Goal: Entertainment & Leisure: Consume media (video, audio)

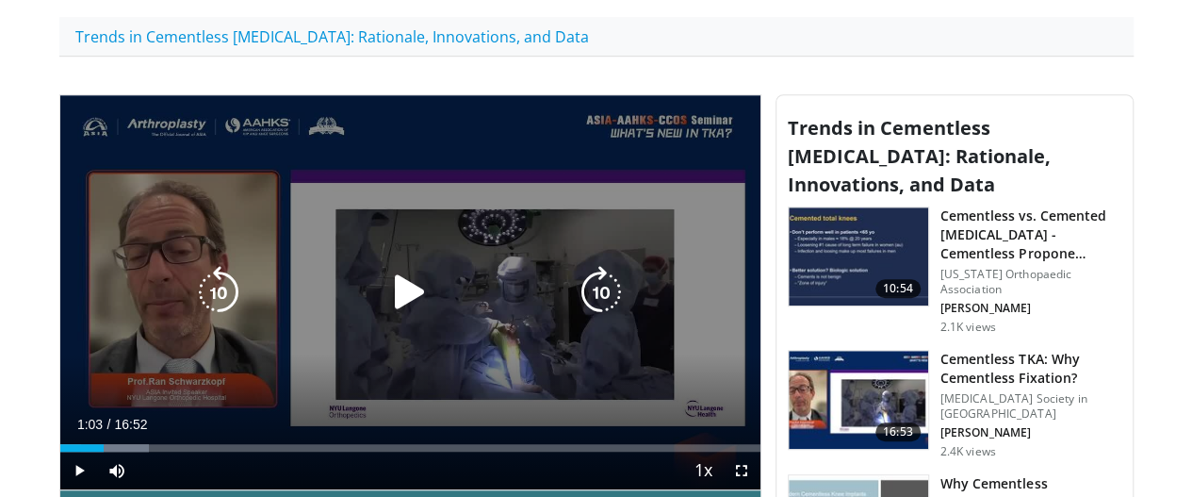
click at [385, 301] on icon "Video Player" at bounding box center [410, 292] width 53 height 53
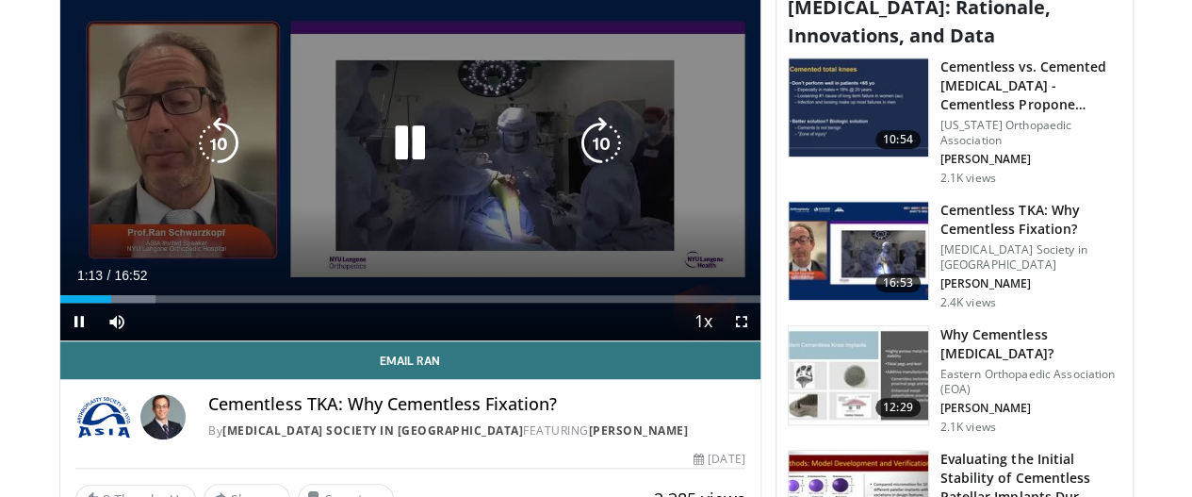
scroll to position [633, 0]
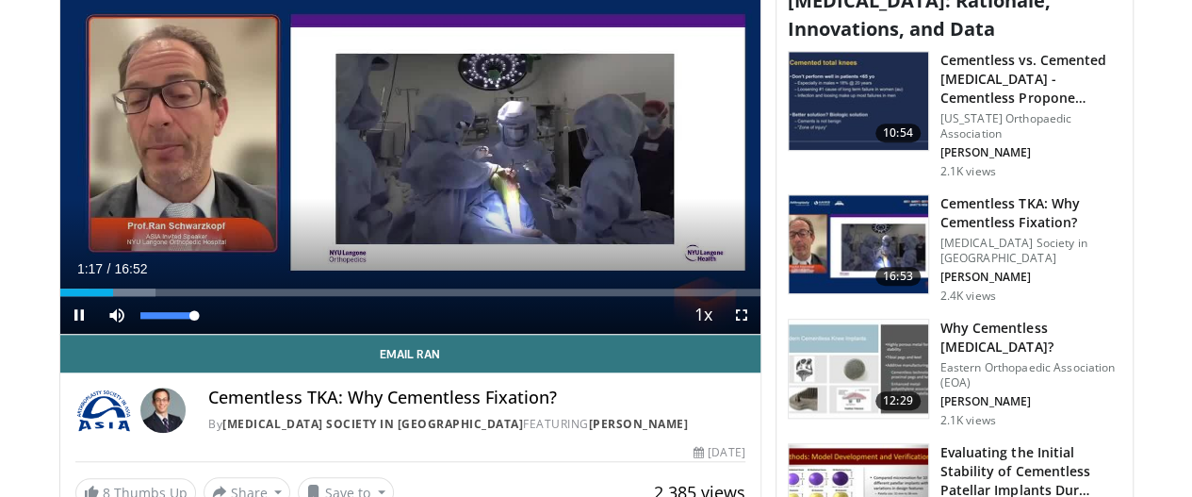
drag, startPoint x: 136, startPoint y: 349, endPoint x: 166, endPoint y: 352, distance: 30.3
click at [166, 334] on div "Mute 100%" at bounding box center [164, 315] width 132 height 38
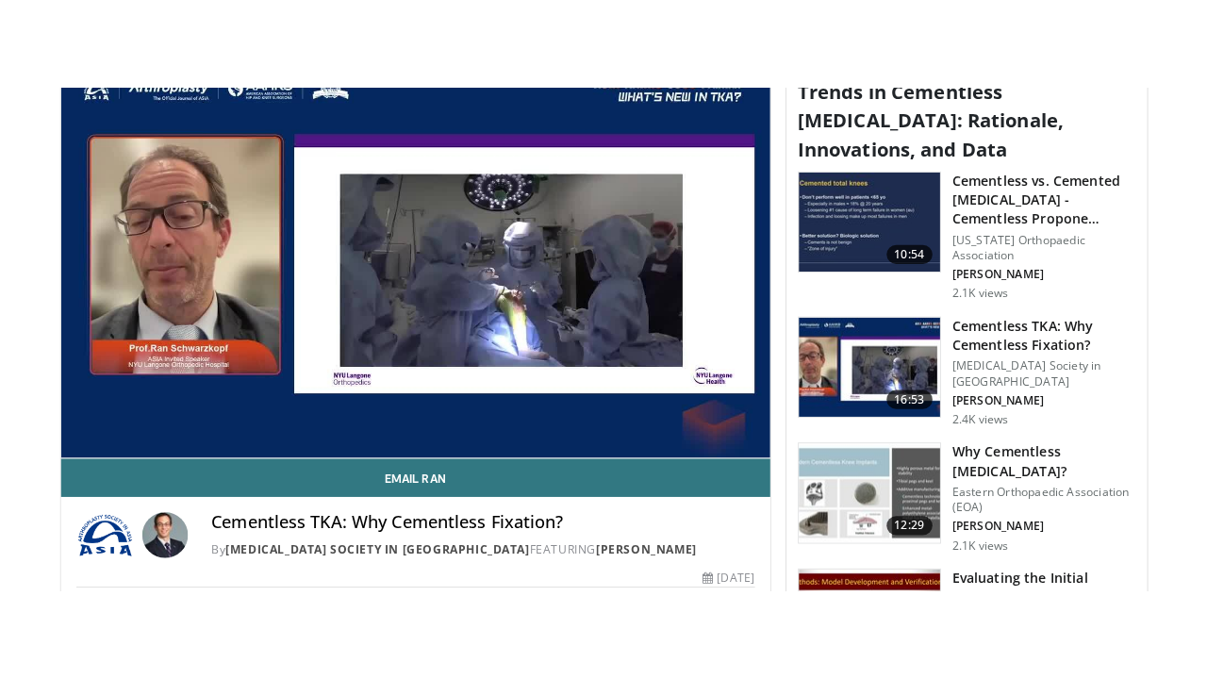
scroll to position [599, 0]
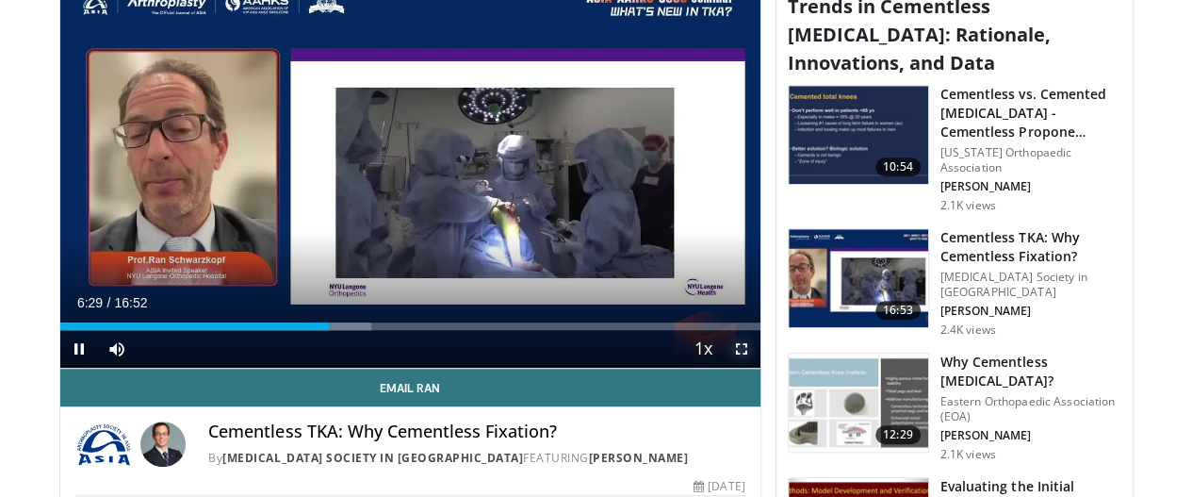
click at [760, 368] on span "Video Player" at bounding box center [742, 349] width 38 height 38
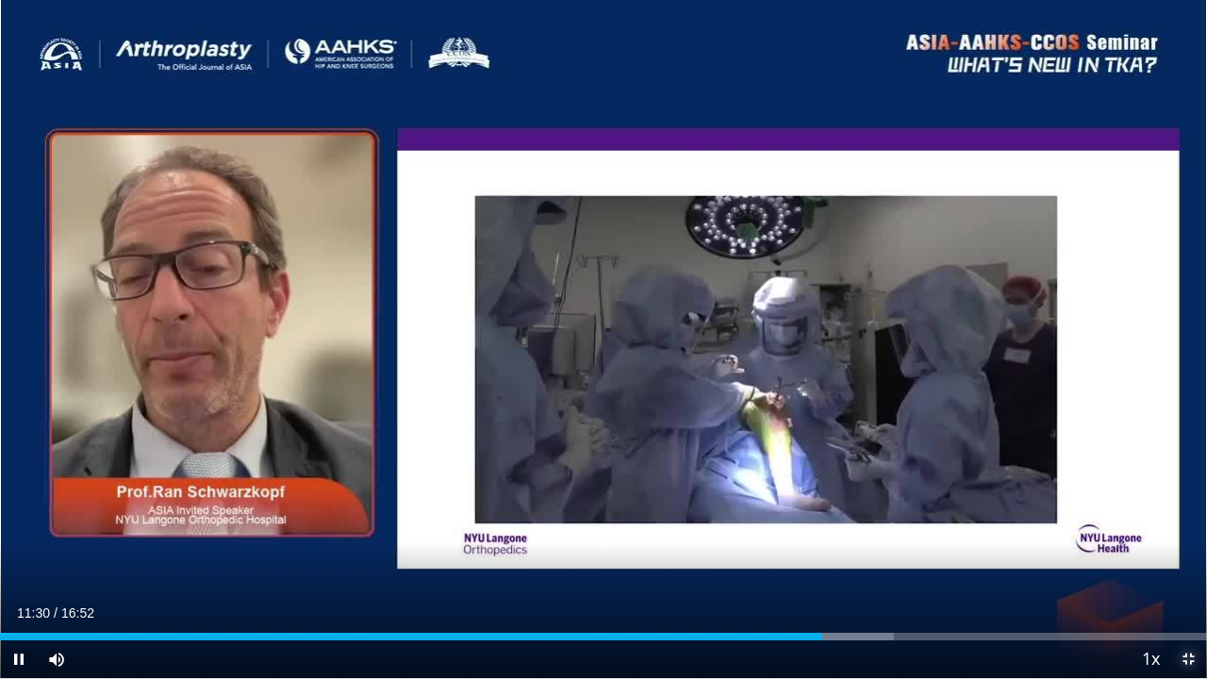
click at [1191, 496] on span "Video Player" at bounding box center [1188, 659] width 38 height 38
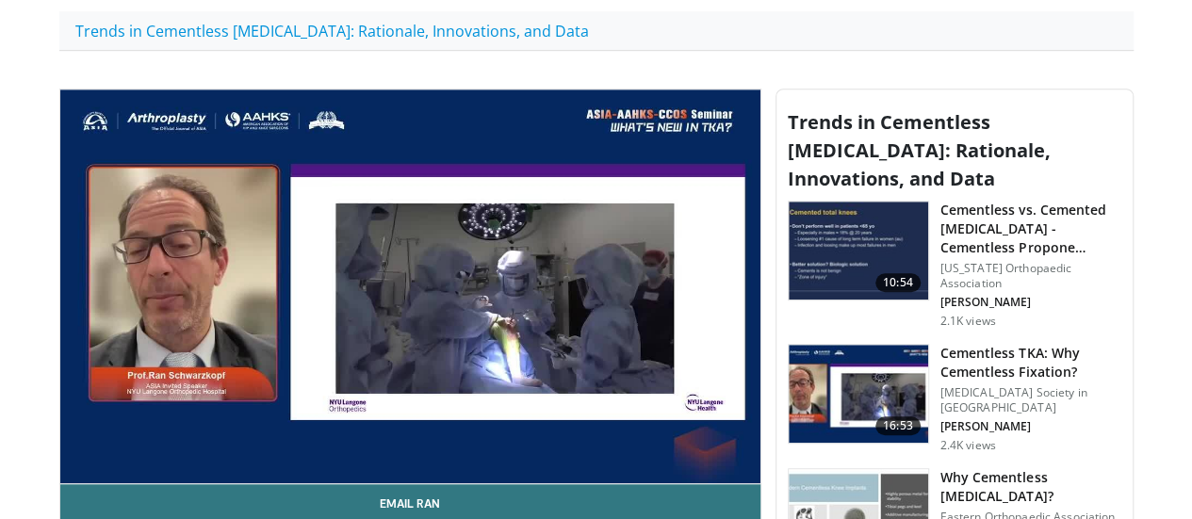
scroll to position [486, 0]
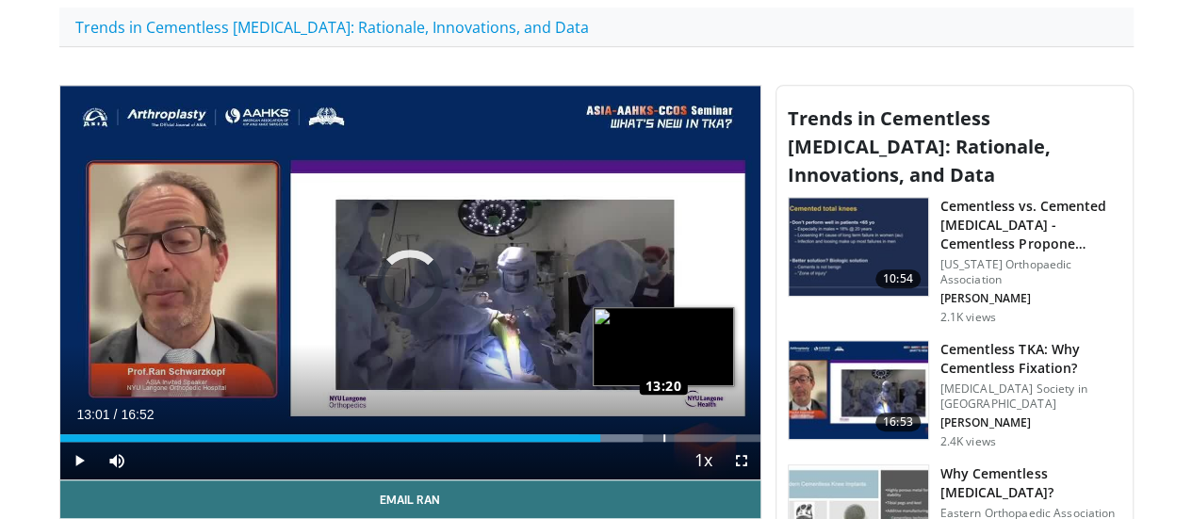
click at [616, 442] on div "Loaded : 83.26% 13:20 13:20" at bounding box center [410, 439] width 700 height 8
click at [628, 442] on div "Progress Bar" at bounding box center [621, 439] width 57 height 8
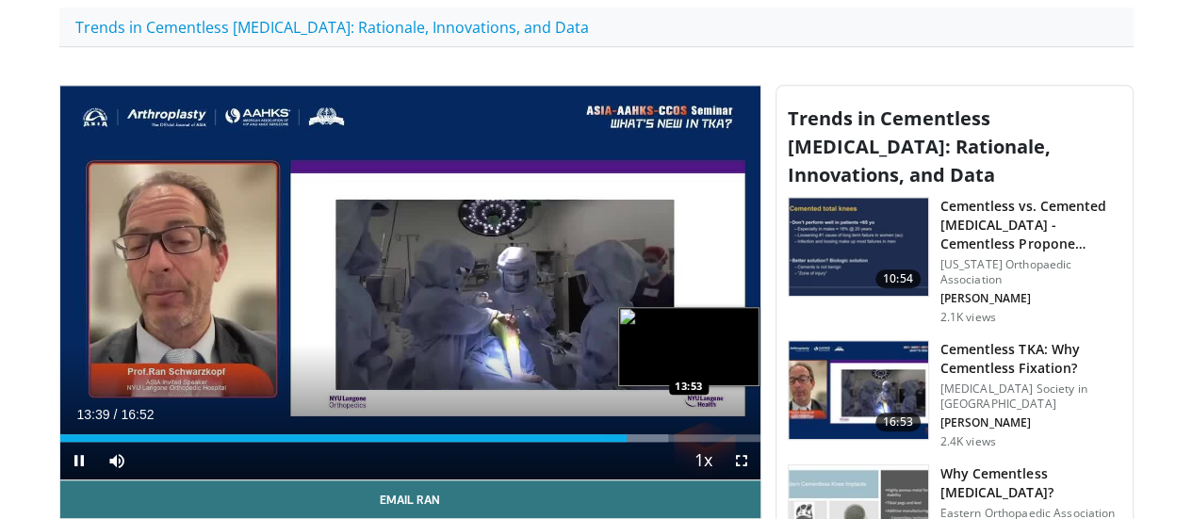
click at [641, 442] on div "Loaded : 86.89% 13:39 13:53" at bounding box center [410, 439] width 700 height 8
click at [657, 442] on div "Progress Bar" at bounding box center [649, 439] width 65 height 8
click at [666, 473] on video-js "**********" at bounding box center [410, 283] width 700 height 395
click at [679, 442] on div "Loaded : 90.84% 14:18 14:45" at bounding box center [410, 439] width 700 height 8
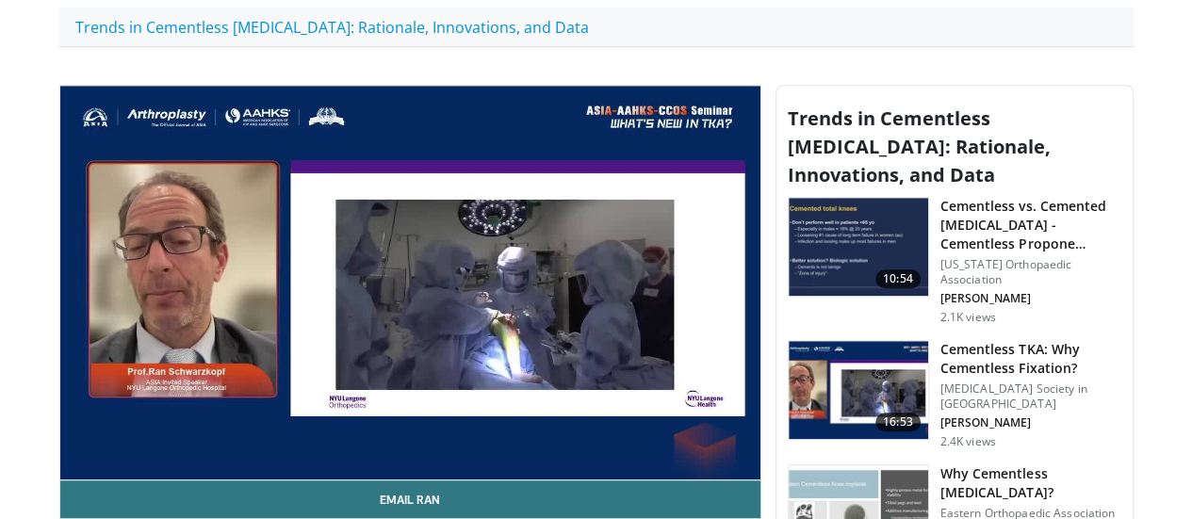
click at [692, 469] on div "10 seconds Tap to unmute" at bounding box center [410, 283] width 700 height 394
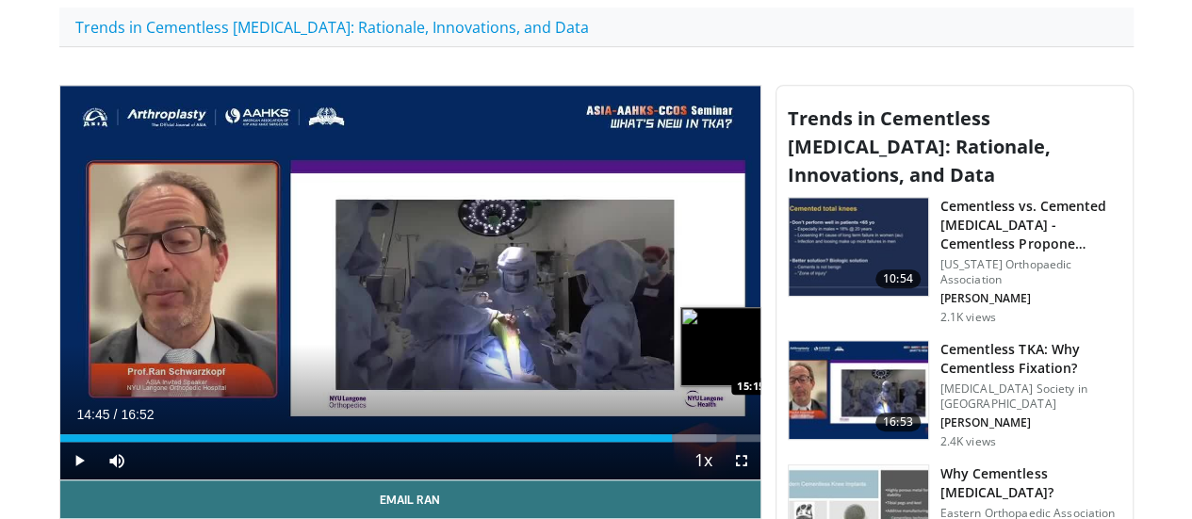
click at [701, 442] on div "Loaded : 93.80% 14:45 15:15" at bounding box center [410, 439] width 700 height 8
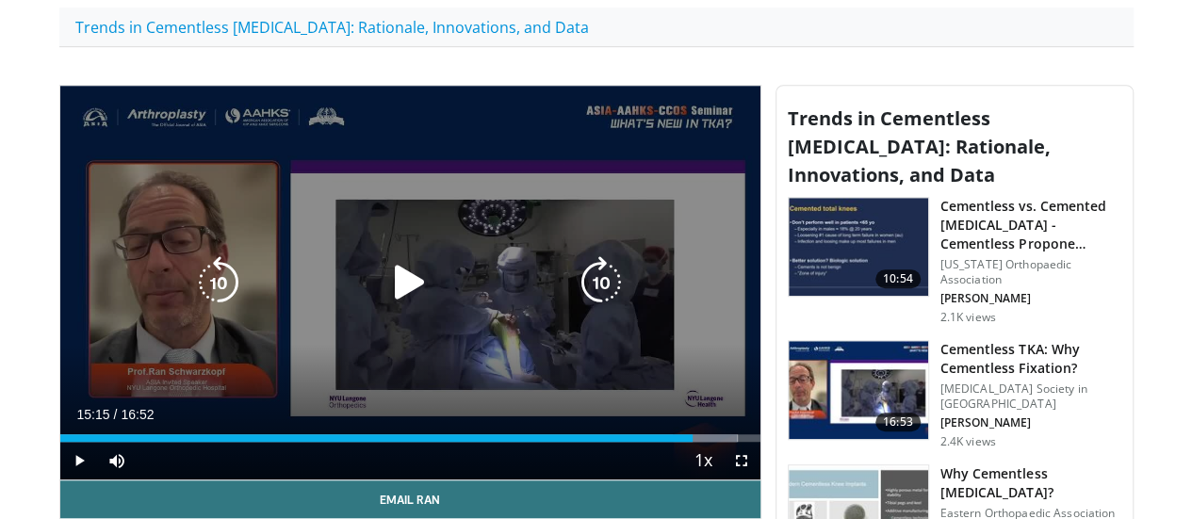
click at [388, 294] on icon "Video Player" at bounding box center [410, 282] width 53 height 53
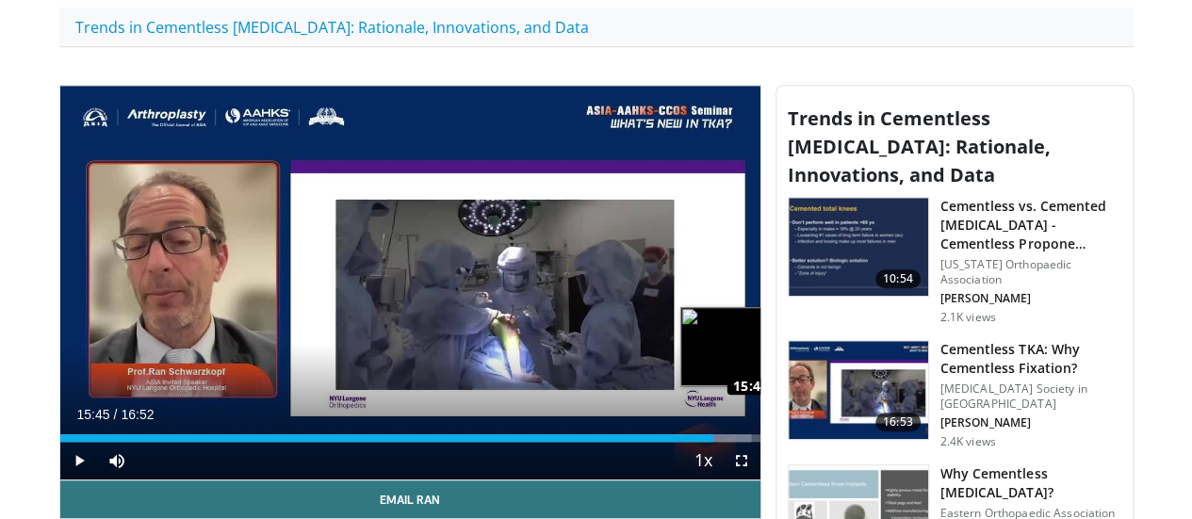
click at [724, 442] on div "Loaded : 98.74% 15:33 15:45" at bounding box center [410, 439] width 700 height 8
click at [735, 442] on div "Loaded : 99.73% 15:58 15:57" at bounding box center [410, 439] width 700 height 8
click at [748, 442] on div "Progress Bar" at bounding box center [732, 439] width 58 height 8
click at [755, 442] on div "Progress Bar" at bounding box center [732, 439] width 58 height 8
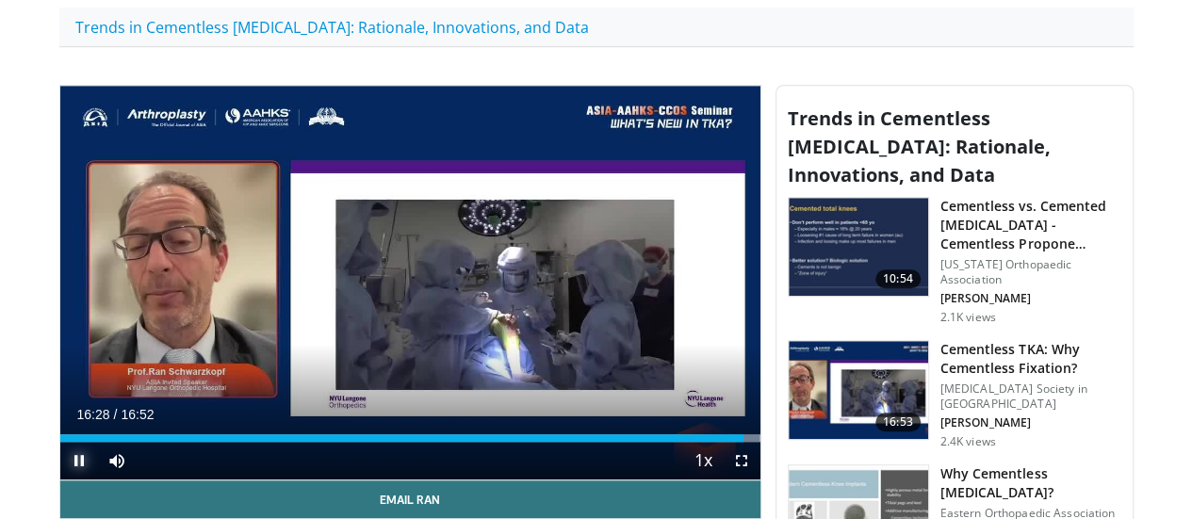
click at [60, 480] on span "Video Player" at bounding box center [79, 461] width 38 height 38
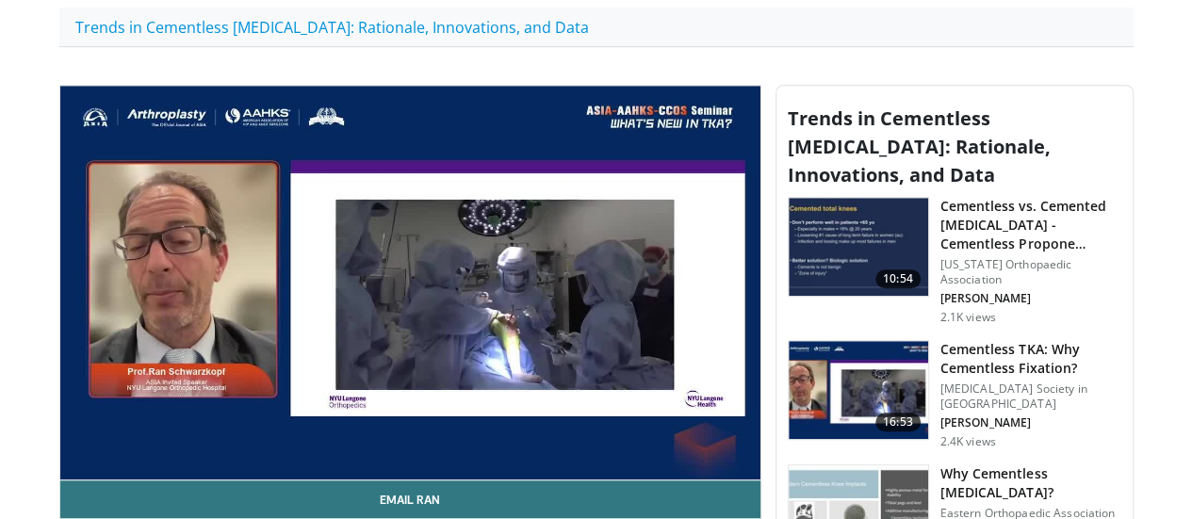
click at [833, 470] on img at bounding box center [859, 515] width 140 height 98
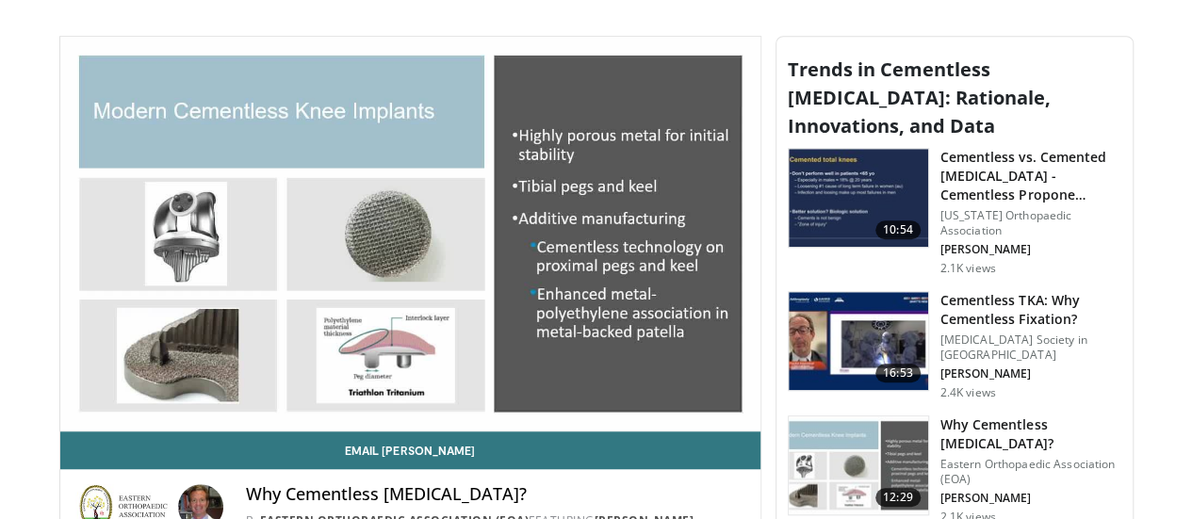
scroll to position [534, 0]
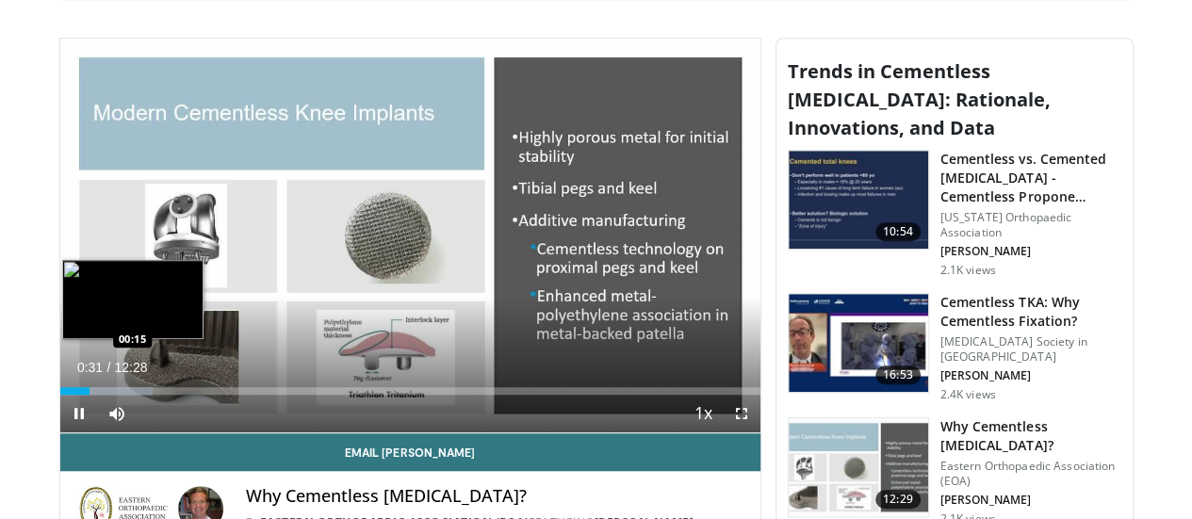
click at [60, 395] on div "00:31" at bounding box center [74, 391] width 29 height 8
click at [60, 395] on div "00:18" at bounding box center [63, 391] width 7 height 8
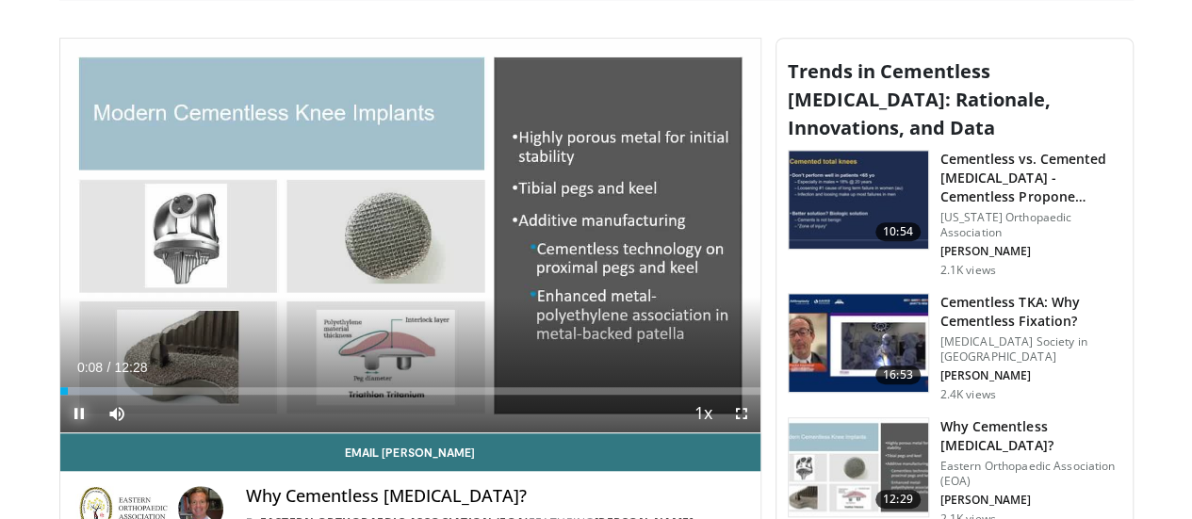
click at [60, 433] on span "Video Player" at bounding box center [79, 414] width 38 height 38
